Goal: Complete application form

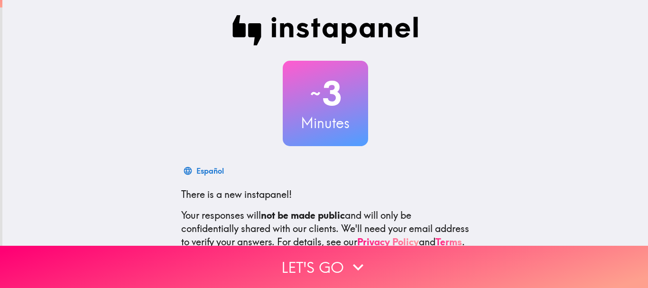
scroll to position [107, 0]
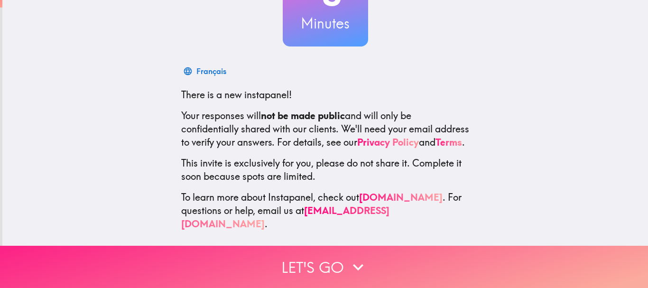
click at [314, 255] on button "Let's go" at bounding box center [324, 267] width 648 height 42
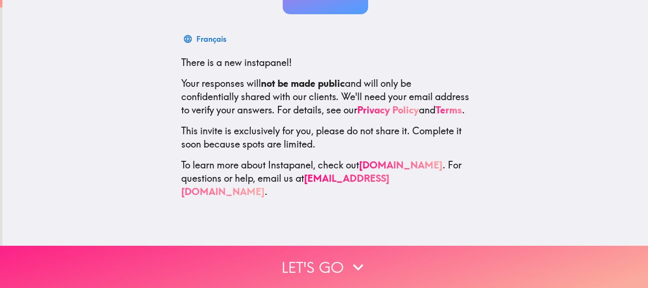
scroll to position [0, 0]
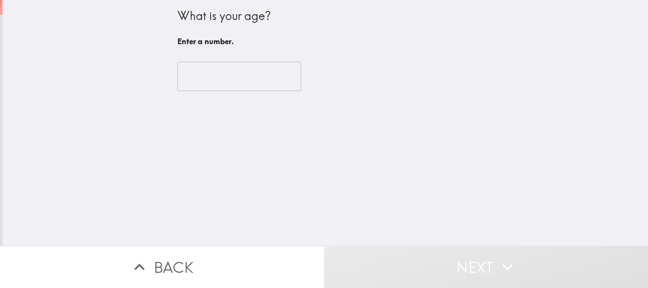
click at [217, 79] on input "number" at bounding box center [239, 76] width 124 height 29
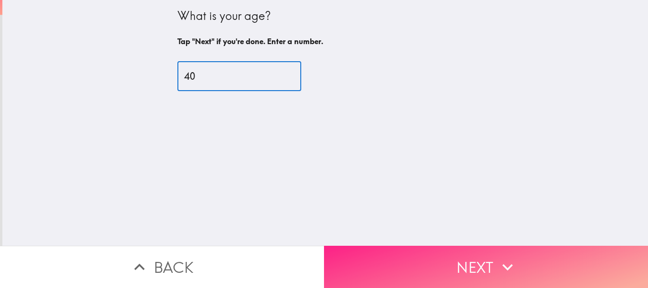
type input "40"
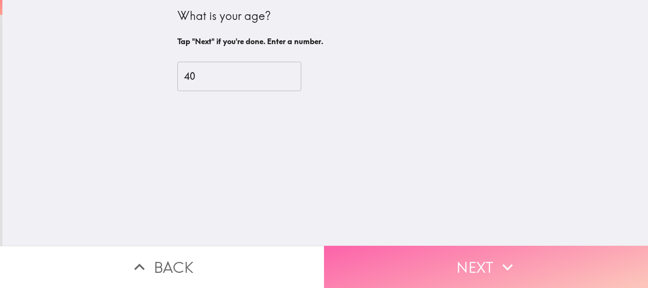
click at [400, 251] on button "Next" at bounding box center [486, 267] width 324 height 42
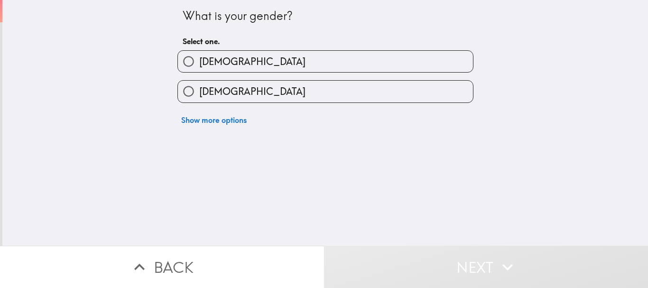
click at [312, 91] on label "[DEMOGRAPHIC_DATA]" at bounding box center [325, 91] width 295 height 21
click at [199, 91] on input "[DEMOGRAPHIC_DATA]" at bounding box center [188, 91] width 21 height 21
radio input "true"
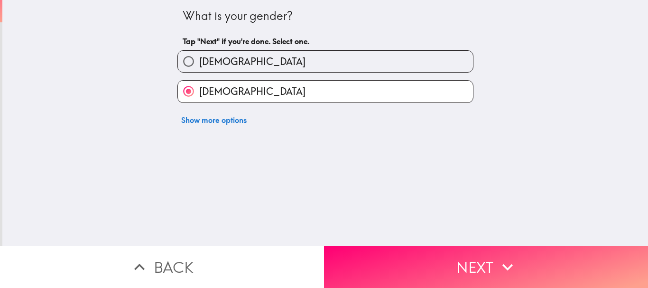
click at [413, 247] on button "Next" at bounding box center [486, 267] width 324 height 42
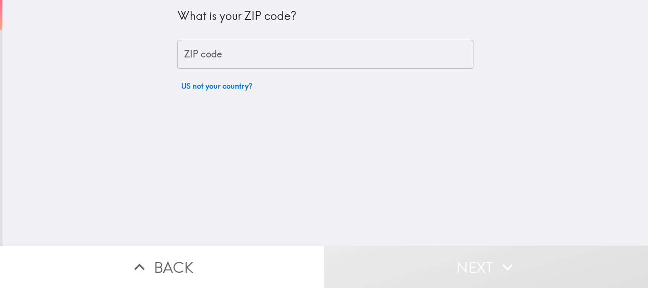
click at [252, 55] on input "ZIP code" at bounding box center [325, 54] width 296 height 29
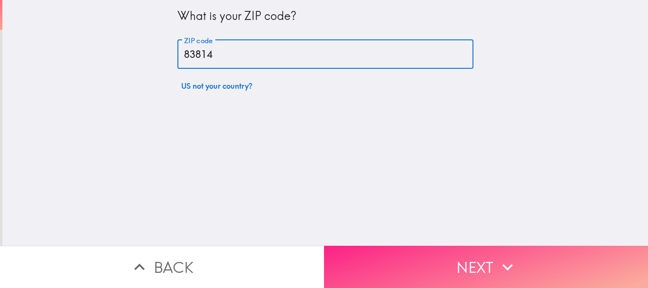
type input "83814"
click at [396, 258] on button "Next" at bounding box center [486, 267] width 324 height 42
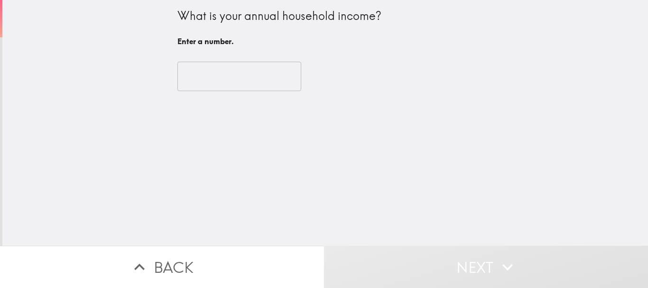
click at [215, 78] on input "number" at bounding box center [239, 76] width 124 height 29
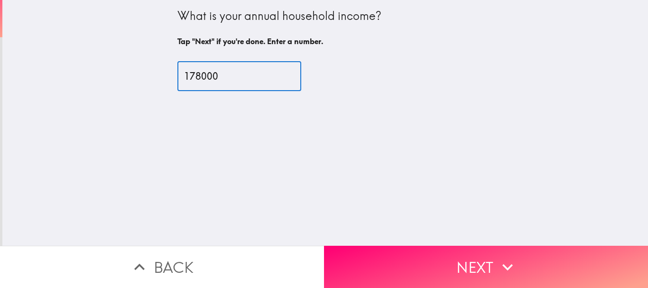
type input "178000"
click at [414, 255] on button "Next" at bounding box center [486, 267] width 324 height 42
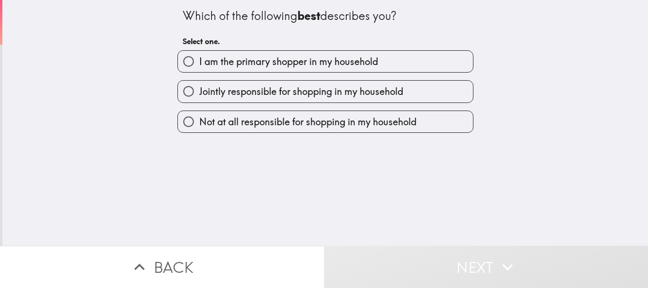
click at [296, 58] on span "I am the primary shopper in my household" at bounding box center [288, 61] width 179 height 13
click at [199, 58] on input "I am the primary shopper in my household" at bounding box center [188, 61] width 21 height 21
radio input "true"
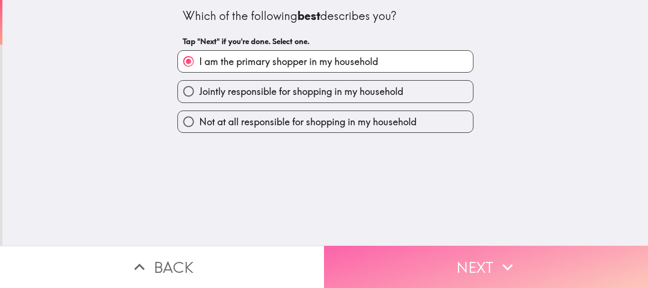
drag, startPoint x: 379, startPoint y: 257, endPoint x: 376, endPoint y: 252, distance: 5.3
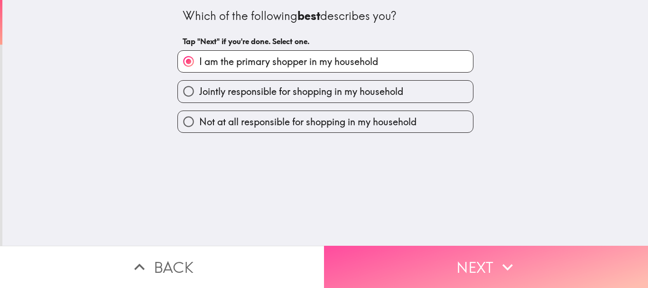
click at [379, 259] on button "Next" at bounding box center [486, 267] width 324 height 42
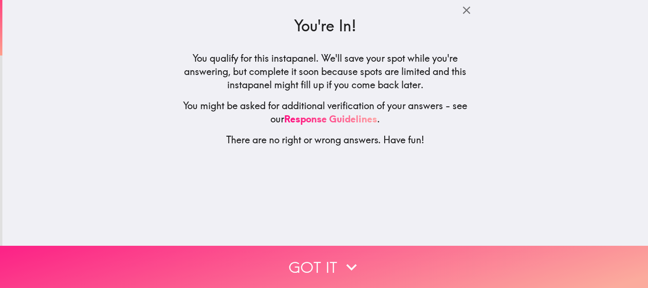
click at [367, 257] on button "Got it" at bounding box center [324, 267] width 648 height 42
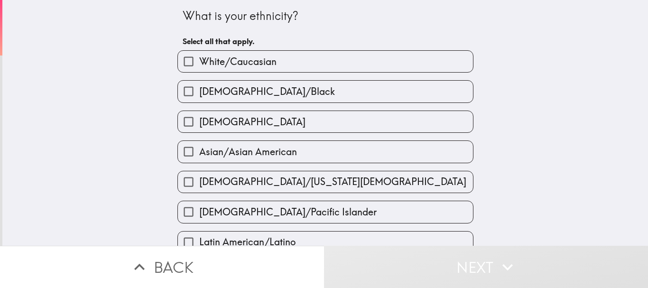
click at [268, 69] on label "White/Caucasian" at bounding box center [325, 61] width 295 height 21
click at [199, 69] on input "White/Caucasian" at bounding box center [188, 61] width 21 height 21
checkbox input "true"
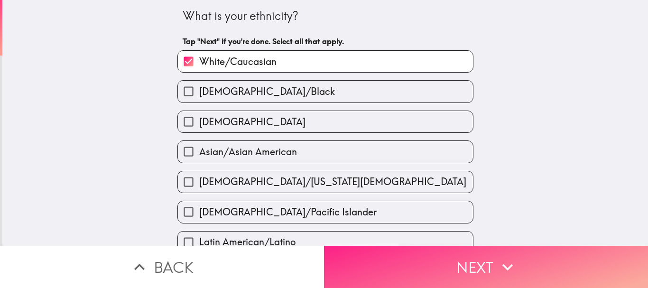
click at [408, 257] on button "Next" at bounding box center [486, 267] width 324 height 42
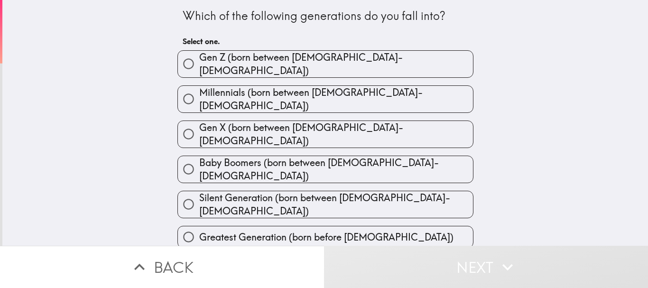
click at [305, 93] on span "Millennials (born between [DEMOGRAPHIC_DATA]-[DEMOGRAPHIC_DATA])" at bounding box center [336, 99] width 274 height 27
click at [199, 93] on input "Millennials (born between [DEMOGRAPHIC_DATA]-[DEMOGRAPHIC_DATA])" at bounding box center [188, 98] width 21 height 21
radio input "true"
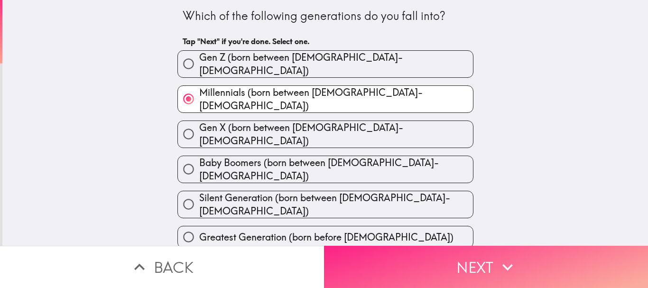
click at [346, 259] on button "Next" at bounding box center [486, 267] width 324 height 42
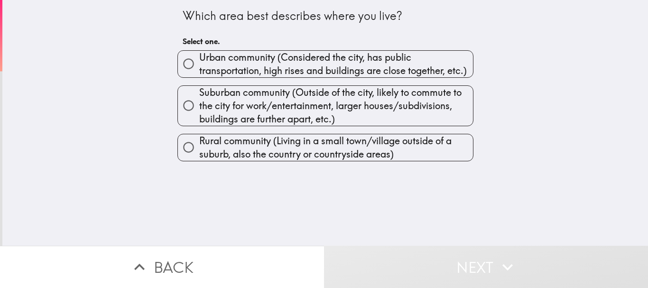
click at [278, 61] on span "Urban community (Considered the city, has public transportation, high rises and…" at bounding box center [336, 64] width 274 height 27
click at [199, 61] on input "Urban community (Considered the city, has public transportation, high rises and…" at bounding box center [188, 63] width 21 height 21
radio input "true"
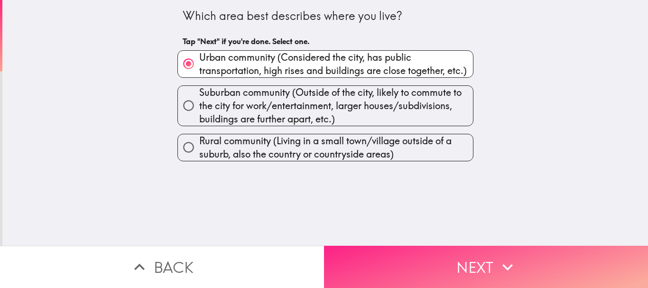
click at [379, 260] on button "Next" at bounding box center [486, 267] width 324 height 42
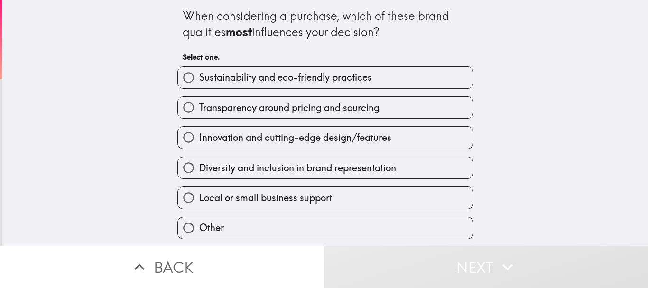
click at [315, 134] on span "Innovation and cutting-edge design/features" at bounding box center [295, 137] width 192 height 13
click at [199, 134] on input "Innovation and cutting-edge design/features" at bounding box center [188, 137] width 21 height 21
radio input "true"
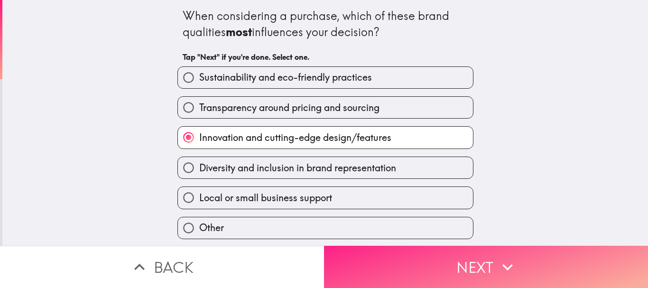
click at [375, 267] on button "Next" at bounding box center [486, 267] width 324 height 42
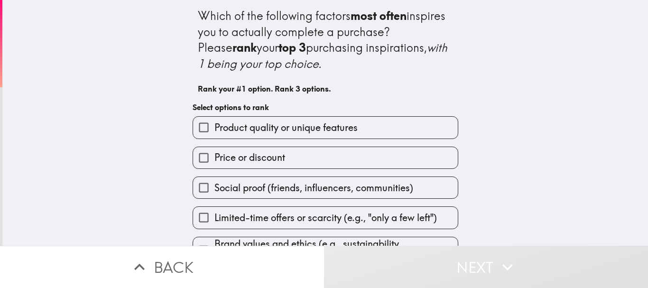
click at [307, 130] on span "Product quality or unique features" at bounding box center [285, 127] width 143 height 13
click at [214, 130] on input "Product quality or unique features" at bounding box center [203, 127] width 21 height 21
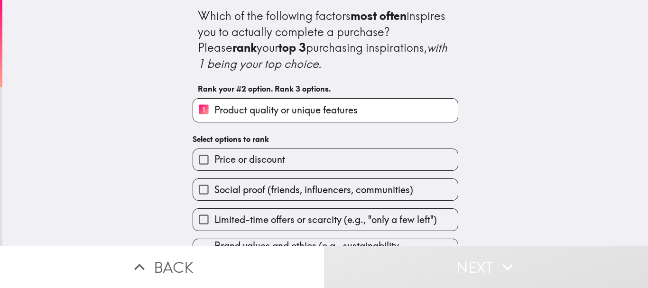
scroll to position [47, 0]
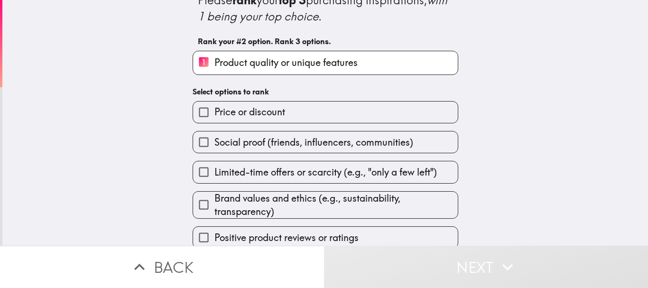
click at [295, 194] on span "Brand values and ethics (e.g., sustainability, transparency)" at bounding box center [335, 205] width 243 height 27
click at [214, 194] on input "Brand values and ethics (e.g., sustainability, transparency)" at bounding box center [203, 204] width 21 height 21
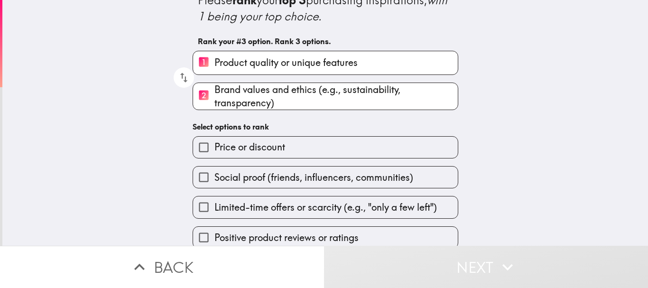
scroll to position [88, 0]
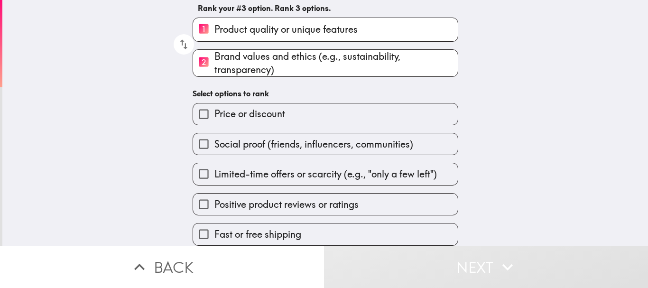
click at [296, 194] on label "Positive product reviews or ratings" at bounding box center [325, 204] width 265 height 21
click at [214, 194] on input "Positive product reviews or ratings" at bounding box center [203, 204] width 21 height 21
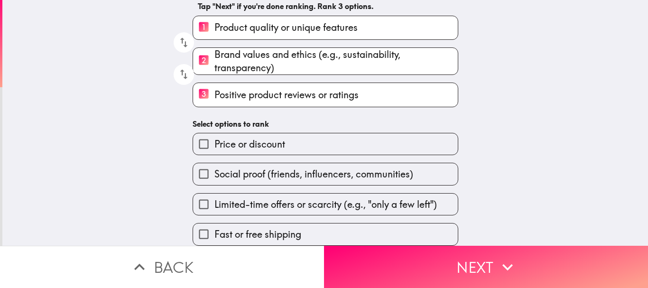
scroll to position [0, 0]
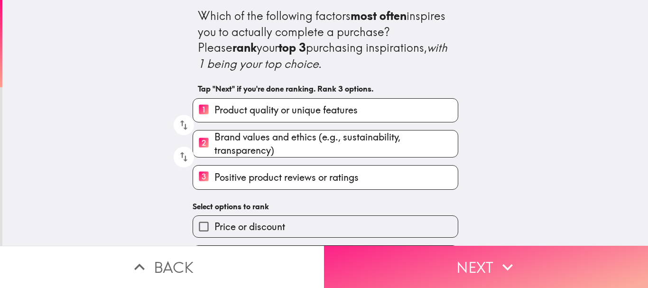
click at [359, 248] on button "Next" at bounding box center [486, 267] width 324 height 42
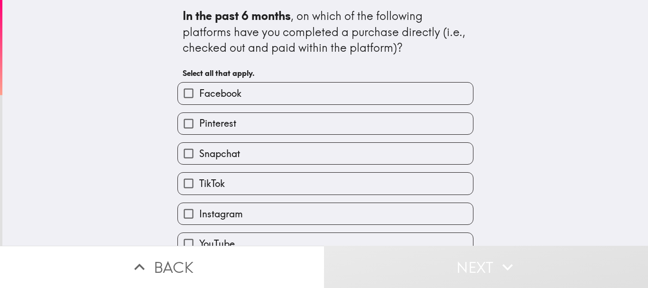
click at [253, 89] on label "Facebook" at bounding box center [325, 93] width 295 height 21
click at [199, 89] on input "Facebook" at bounding box center [188, 93] width 21 height 21
checkbox input "true"
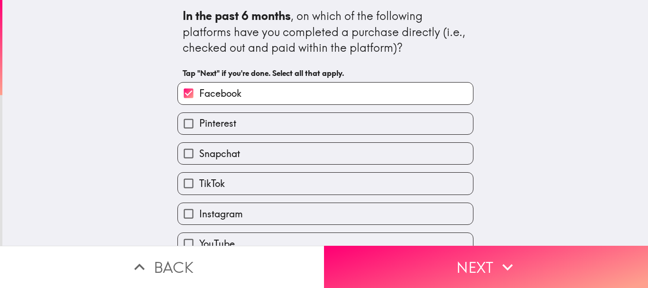
click at [240, 128] on label "Pinterest" at bounding box center [325, 123] width 295 height 21
click at [199, 128] on input "Pinterest" at bounding box center [188, 123] width 21 height 21
checkbox input "true"
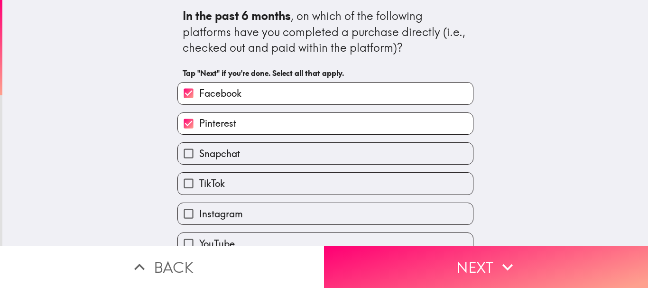
click at [240, 150] on label "Snapchat" at bounding box center [325, 153] width 295 height 21
click at [199, 150] on input "Snapchat" at bounding box center [188, 153] width 21 height 21
checkbox input "true"
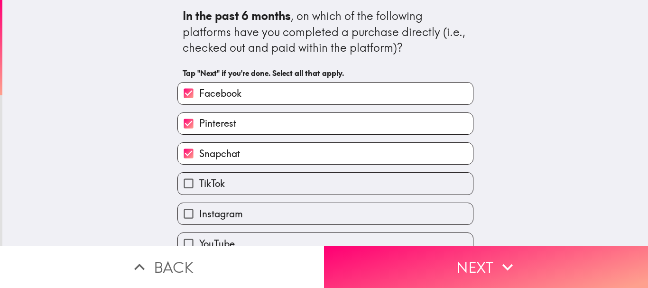
scroll to position [46, 0]
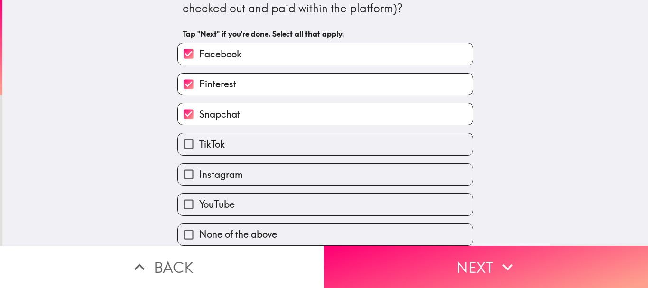
click at [240, 140] on label "TikTok" at bounding box center [325, 143] width 295 height 21
click at [199, 140] on input "TikTok" at bounding box center [188, 143] width 21 height 21
checkbox input "true"
click at [243, 172] on label "Instagram" at bounding box center [325, 174] width 295 height 21
click at [199, 172] on input "Instagram" at bounding box center [188, 174] width 21 height 21
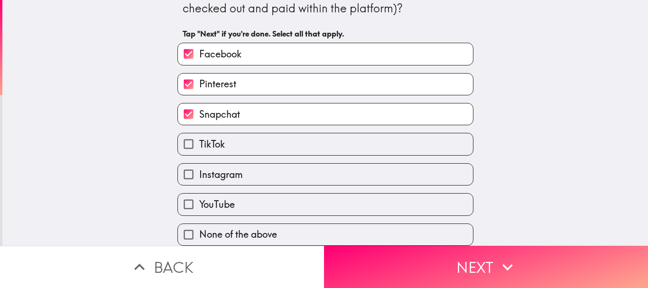
checkbox input "true"
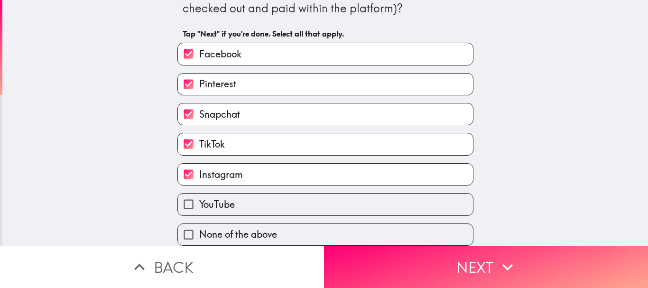
click at [243, 194] on label "YouTube" at bounding box center [325, 204] width 295 height 21
click at [199, 194] on input "YouTube" at bounding box center [188, 204] width 21 height 21
checkbox input "true"
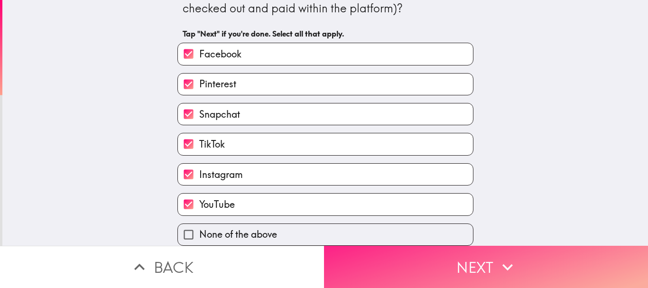
click at [342, 251] on button "Next" at bounding box center [486, 267] width 324 height 42
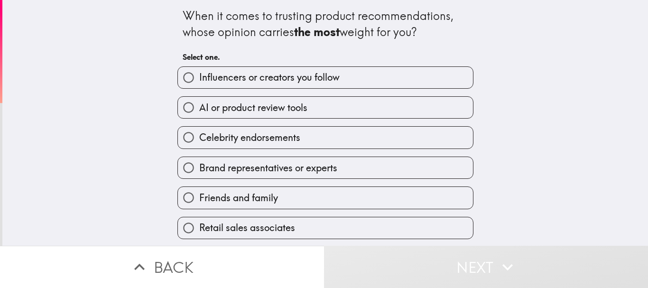
click at [288, 109] on span "AI or product review tools" at bounding box center [253, 107] width 108 height 13
click at [199, 109] on input "AI or product review tools" at bounding box center [188, 107] width 21 height 21
radio input "true"
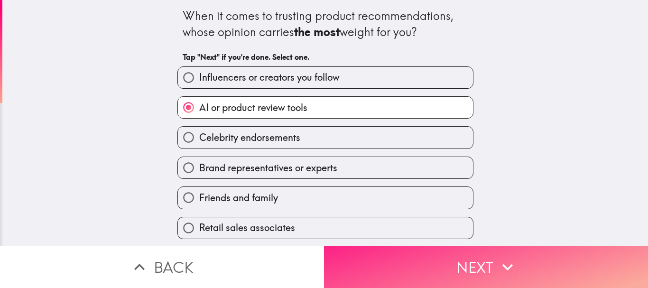
click at [349, 249] on button "Next" at bounding box center [486, 267] width 324 height 42
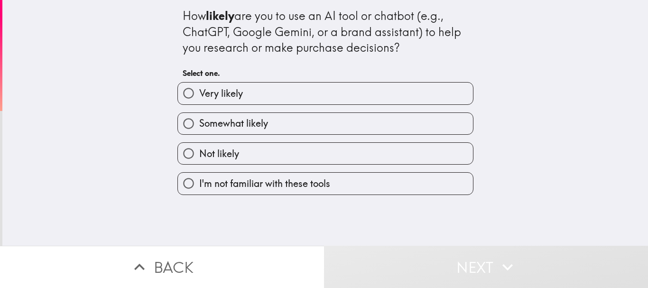
click at [264, 91] on label "Very likely" at bounding box center [325, 93] width 295 height 21
click at [199, 91] on input "Very likely" at bounding box center [188, 93] width 21 height 21
radio input "true"
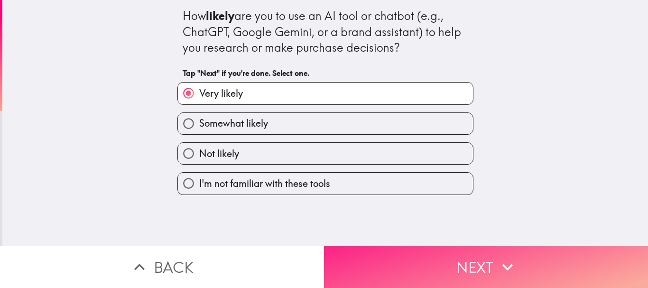
click at [347, 255] on button "Next" at bounding box center [486, 267] width 324 height 42
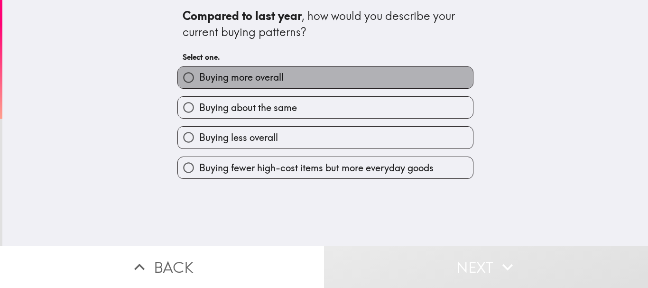
click at [275, 82] on span "Buying more overall" at bounding box center [241, 77] width 84 height 13
click at [199, 82] on input "Buying more overall" at bounding box center [188, 77] width 21 height 21
radio input "true"
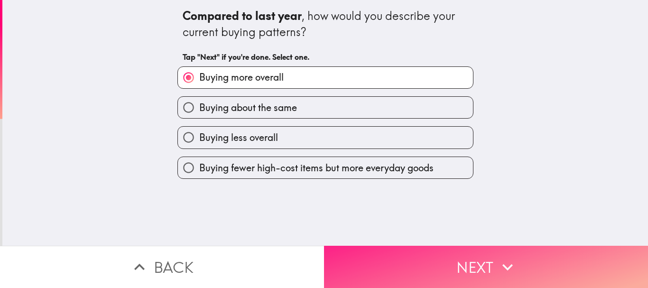
click at [370, 254] on button "Next" at bounding box center [486, 267] width 324 height 42
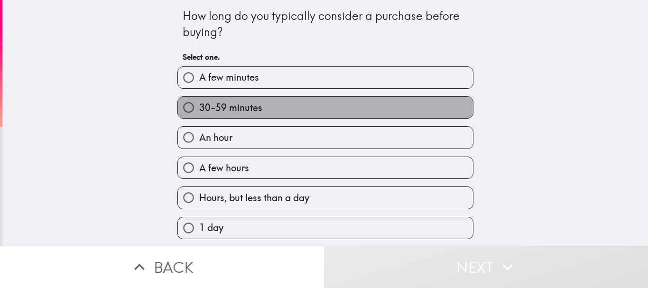
click at [263, 107] on label "30-59 minutes" at bounding box center [325, 107] width 295 height 21
click at [199, 107] on input "30-59 minutes" at bounding box center [188, 107] width 21 height 21
radio input "true"
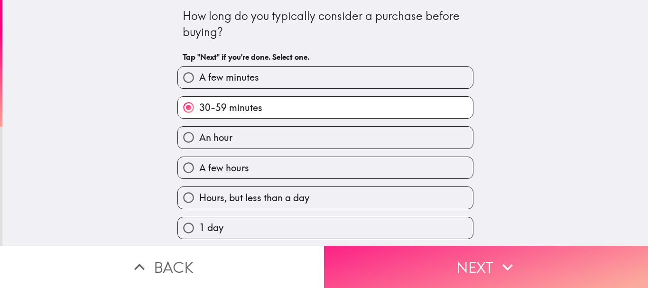
click at [348, 252] on button "Next" at bounding box center [486, 267] width 324 height 42
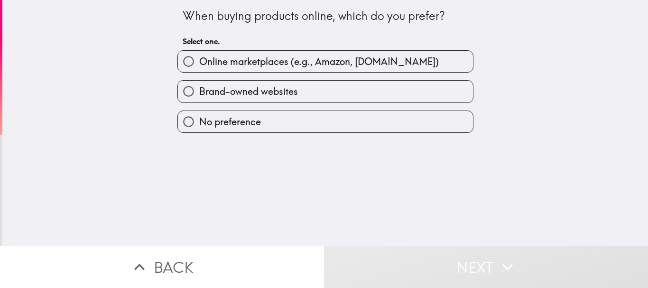
click at [305, 54] on label "Online marketplaces (e.g., Amazon, [DOMAIN_NAME])" at bounding box center [325, 61] width 295 height 21
click at [199, 54] on input "Online marketplaces (e.g., Amazon, [DOMAIN_NAME])" at bounding box center [188, 61] width 21 height 21
radio input "true"
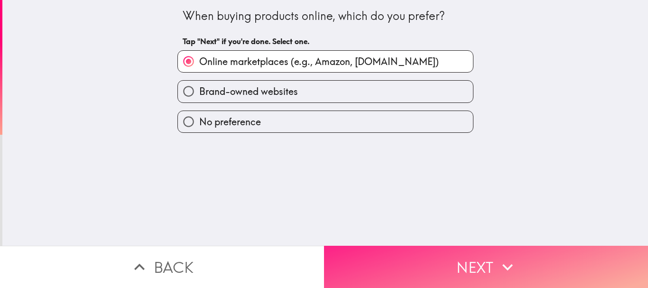
click at [384, 247] on button "Next" at bounding box center [486, 267] width 324 height 42
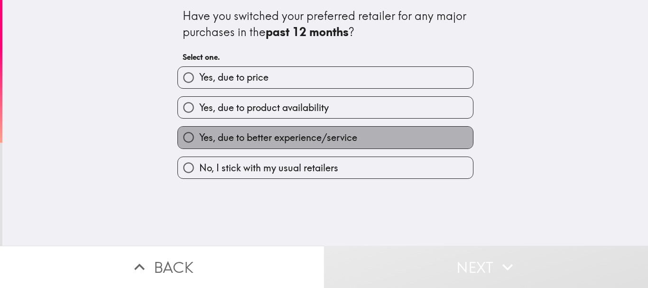
click at [293, 142] on span "Yes, due to better experience/service" at bounding box center [278, 137] width 158 height 13
click at [199, 142] on input "Yes, due to better experience/service" at bounding box center [188, 137] width 21 height 21
radio input "true"
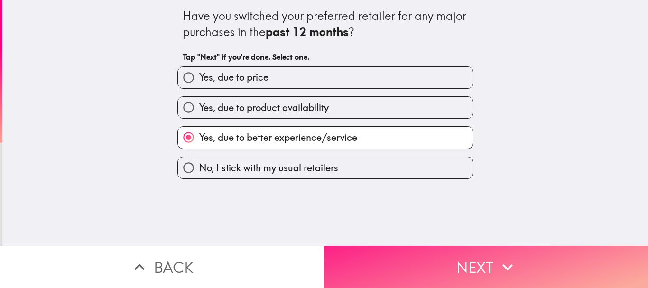
click at [361, 257] on button "Next" at bounding box center [486, 267] width 324 height 42
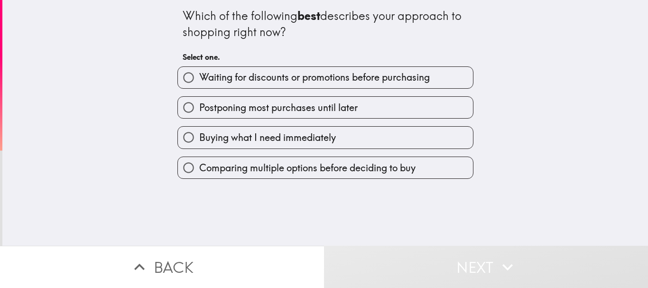
click at [309, 169] on span "Comparing multiple options before deciding to buy" at bounding box center [307, 167] width 216 height 13
click at [199, 169] on input "Comparing multiple options before deciding to buy" at bounding box center [188, 167] width 21 height 21
radio input "true"
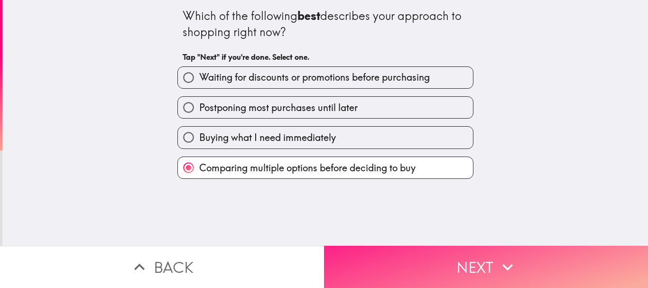
click at [368, 262] on button "Next" at bounding box center [486, 267] width 324 height 42
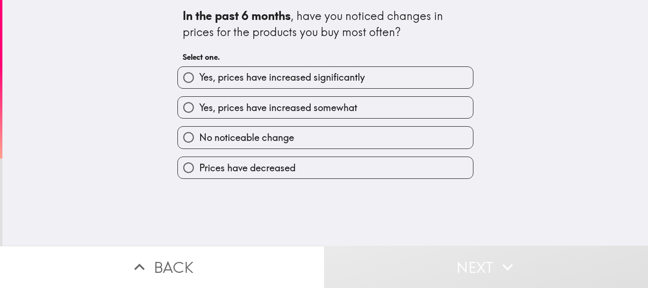
click at [317, 75] on span "Yes, prices have increased significantly" at bounding box center [282, 77] width 166 height 13
click at [199, 75] on input "Yes, prices have increased significantly" at bounding box center [188, 77] width 21 height 21
radio input "true"
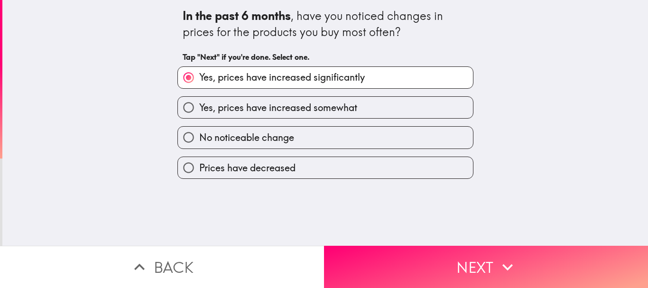
click at [386, 257] on button "Next" at bounding box center [486, 267] width 324 height 42
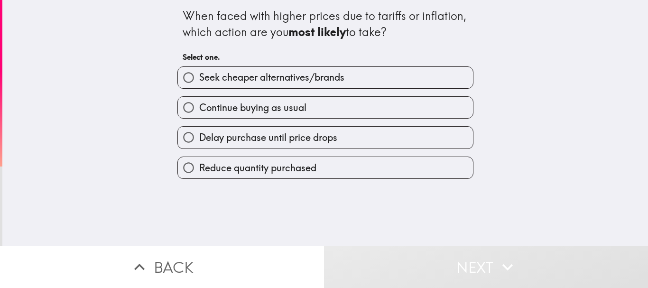
click at [298, 76] on span "Seek cheaper alternatives/brands" at bounding box center [271, 77] width 145 height 13
click at [199, 76] on input "Seek cheaper alternatives/brands" at bounding box center [188, 77] width 21 height 21
radio input "true"
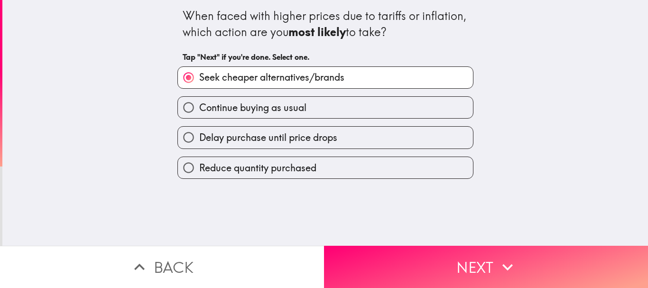
click at [262, 168] on span "Reduce quantity purchased" at bounding box center [257, 167] width 117 height 13
click at [199, 168] on input "Reduce quantity purchased" at bounding box center [188, 167] width 21 height 21
radio input "true"
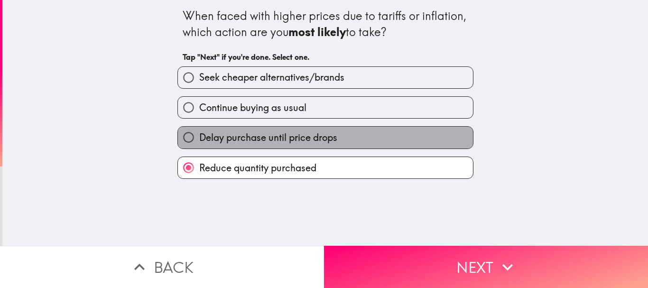
click at [296, 141] on span "Delay purchase until price drops" at bounding box center [268, 137] width 138 height 13
click at [199, 141] on input "Delay purchase until price drops" at bounding box center [188, 137] width 21 height 21
radio input "true"
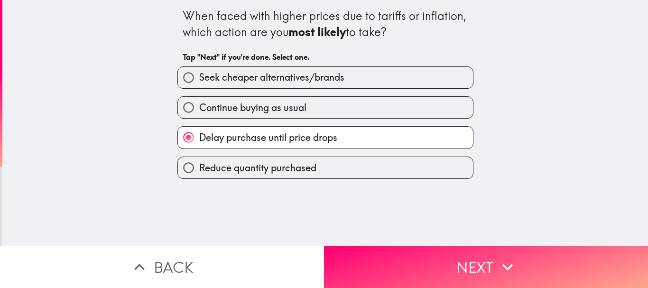
click at [298, 110] on span "Continue buying as usual" at bounding box center [252, 107] width 107 height 13
click at [199, 110] on input "Continue buying as usual" at bounding box center [188, 107] width 21 height 21
radio input "true"
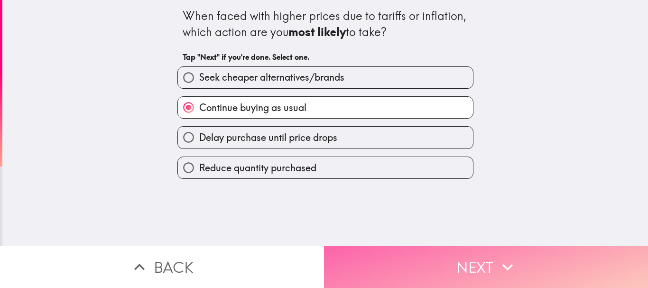
click at [390, 251] on button "Next" at bounding box center [486, 267] width 324 height 42
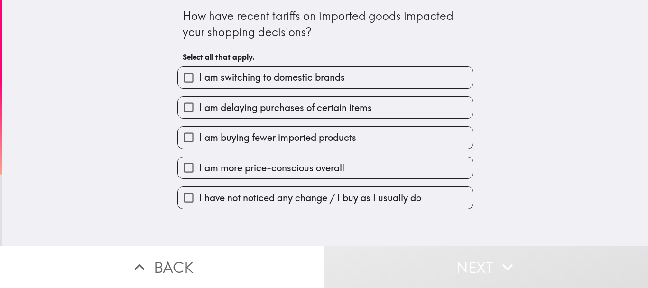
click at [271, 168] on span "I am more price-conscious overall" at bounding box center [271, 167] width 145 height 13
click at [199, 168] on input "I am more price-conscious overall" at bounding box center [188, 167] width 21 height 21
checkbox input "true"
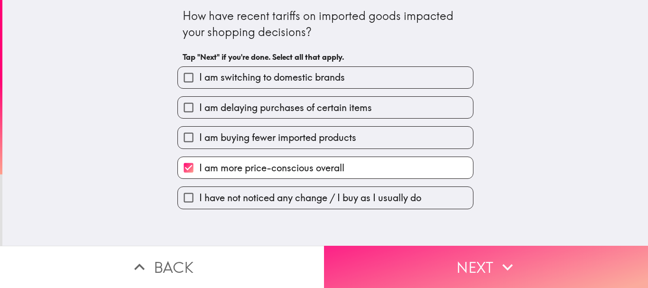
click at [381, 253] on button "Next" at bounding box center [486, 267] width 324 height 42
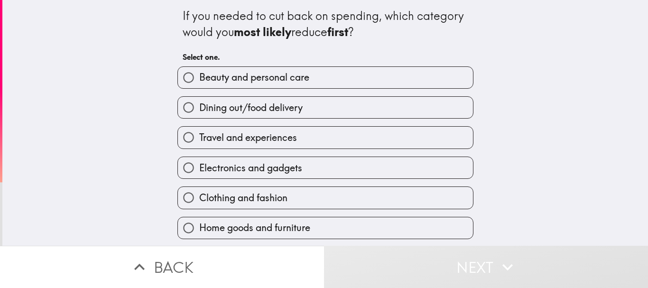
click at [296, 140] on label "Travel and experiences" at bounding box center [325, 137] width 295 height 21
click at [199, 140] on input "Travel and experiences" at bounding box center [188, 137] width 21 height 21
radio input "true"
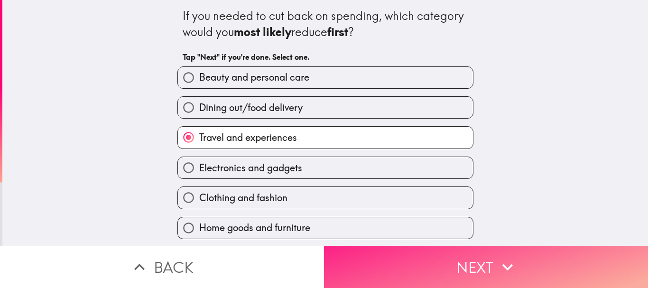
click at [354, 251] on button "Next" at bounding box center [486, 267] width 324 height 42
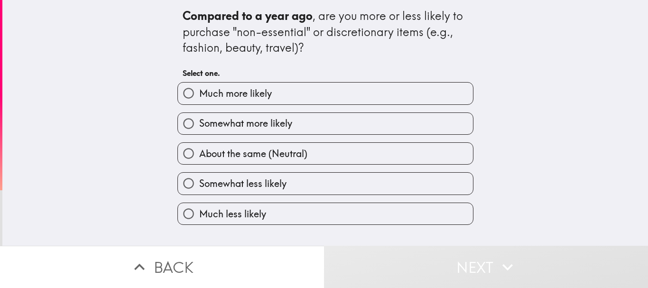
click at [260, 85] on label "Much more likely" at bounding box center [325, 93] width 295 height 21
click at [199, 85] on input "Much more likely" at bounding box center [188, 93] width 21 height 21
radio input "true"
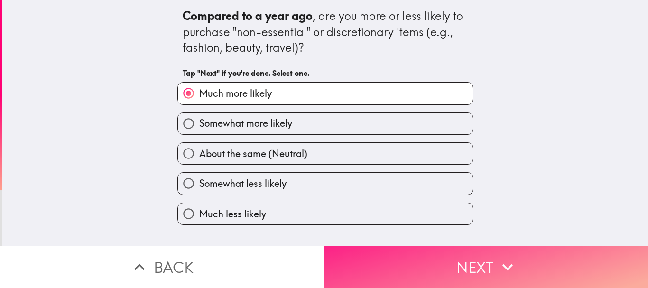
click at [351, 260] on button "Next" at bounding box center [486, 267] width 324 height 42
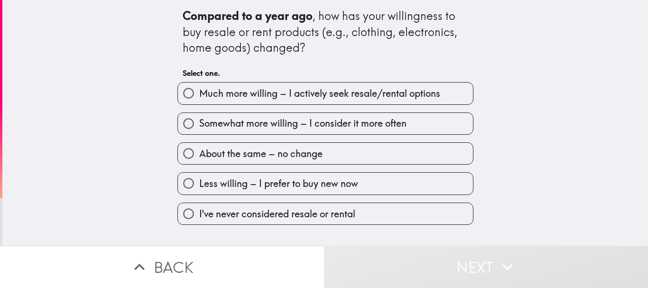
click at [260, 99] on span "Much more willing – I actively seek resale/rental options" at bounding box center [319, 93] width 241 height 13
click at [199, 99] on input "Much more willing – I actively seek resale/rental options" at bounding box center [188, 93] width 21 height 21
radio input "true"
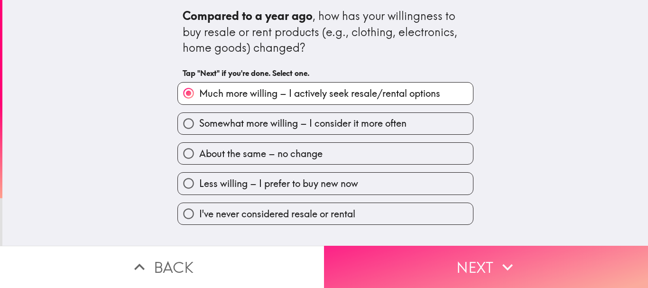
click at [384, 252] on button "Next" at bounding box center [486, 267] width 324 height 42
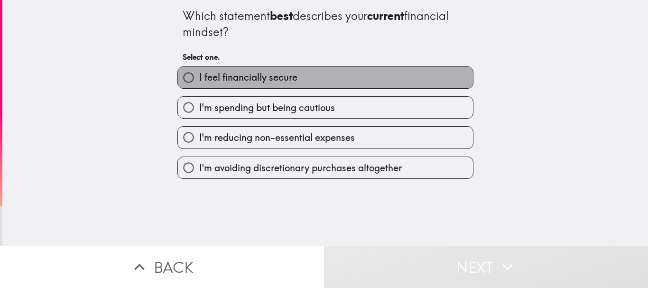
click at [273, 77] on span "I feel financially secure" at bounding box center [248, 77] width 98 height 13
click at [199, 77] on input "I feel financially secure" at bounding box center [188, 77] width 21 height 21
radio input "true"
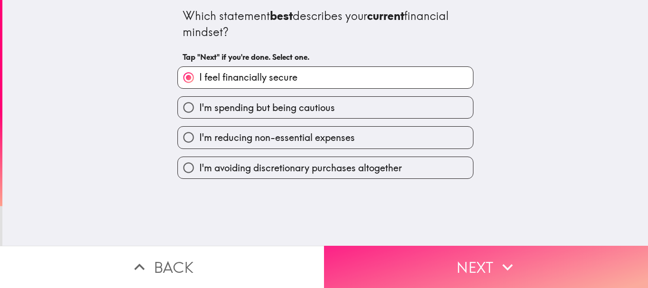
click at [356, 251] on button "Next" at bounding box center [486, 267] width 324 height 42
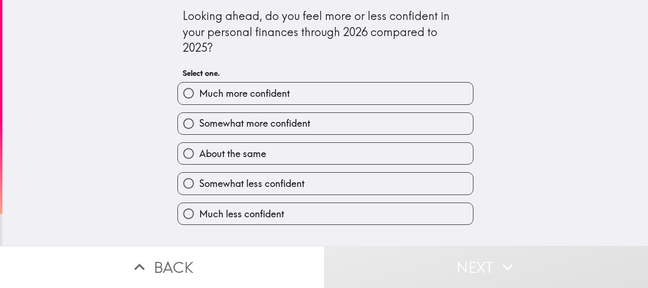
click at [271, 96] on span "Much more confident" at bounding box center [244, 93] width 91 height 13
click at [199, 96] on input "Much more confident" at bounding box center [188, 93] width 21 height 21
radio input "true"
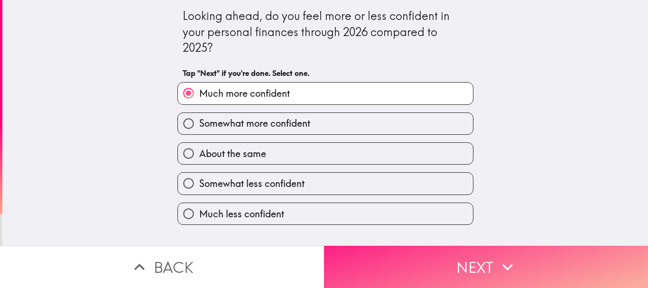
drag, startPoint x: 399, startPoint y: 259, endPoint x: 392, endPoint y: 253, distance: 9.4
click at [398, 258] on button "Next" at bounding box center [486, 267] width 324 height 42
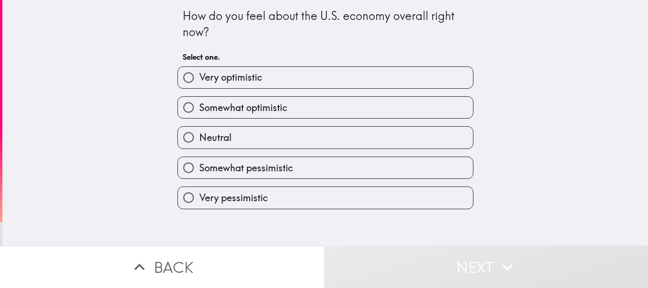
click at [294, 79] on label "Very optimistic" at bounding box center [325, 77] width 295 height 21
click at [199, 79] on input "Very optimistic" at bounding box center [188, 77] width 21 height 21
radio input "true"
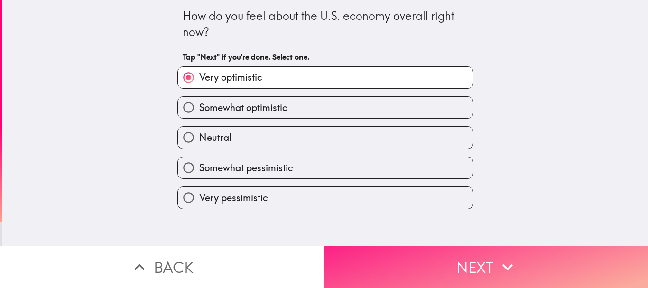
click at [365, 255] on button "Next" at bounding box center [486, 267] width 324 height 42
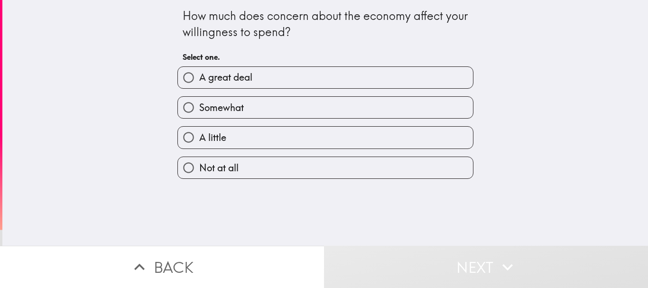
click at [268, 80] on label "A great deal" at bounding box center [325, 77] width 295 height 21
click at [199, 80] on input "A great deal" at bounding box center [188, 77] width 21 height 21
radio input "true"
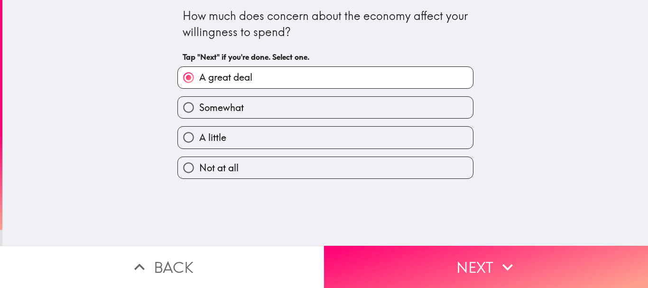
click at [373, 253] on button "Next" at bounding box center [486, 267] width 324 height 42
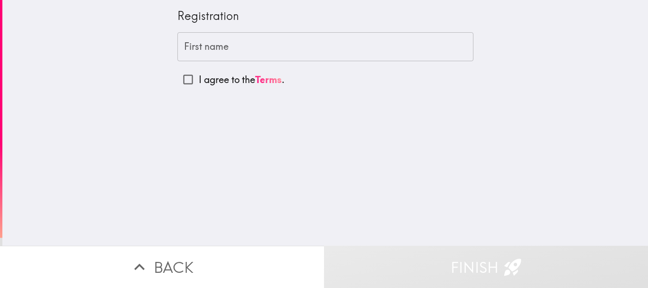
click at [245, 46] on input "First name" at bounding box center [325, 46] width 296 height 29
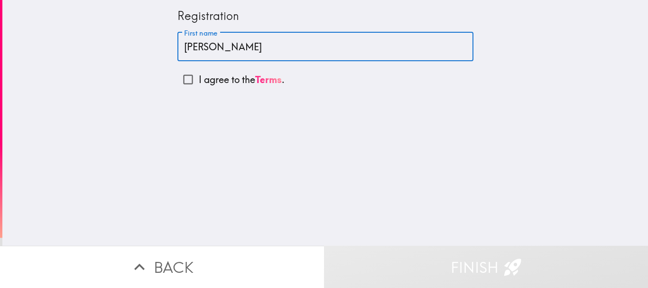
type input "[PERSON_NAME]"
click at [180, 79] on input "I agree to the Terms ." at bounding box center [187, 79] width 21 height 21
checkbox input "true"
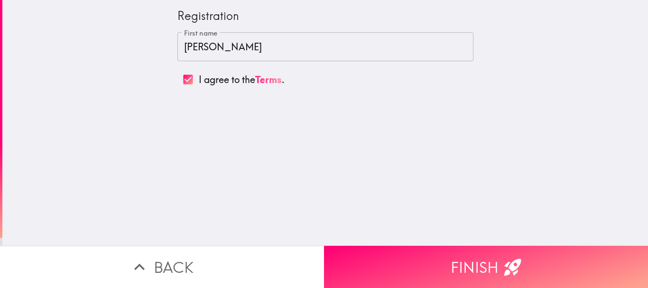
click at [374, 260] on button "Finish" at bounding box center [486, 267] width 324 height 42
